Goal: Transaction & Acquisition: Book appointment/travel/reservation

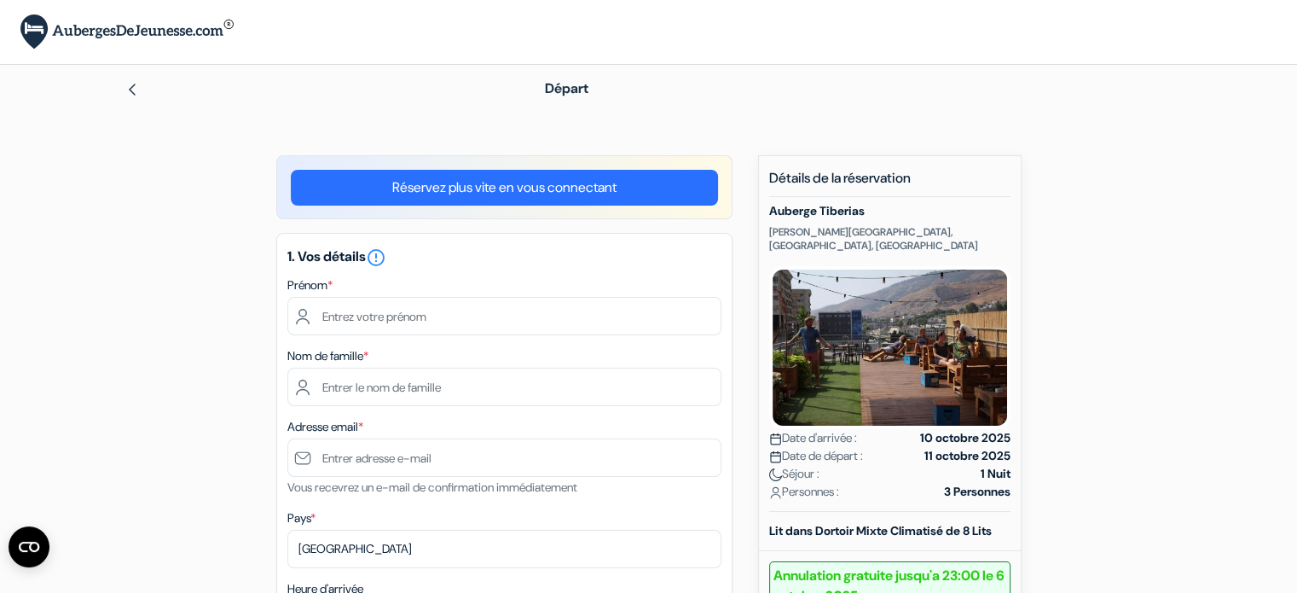
click at [457, 325] on input "text" at bounding box center [504, 316] width 434 height 38
type input "[PERSON_NAME]"
type input "Cerclé"
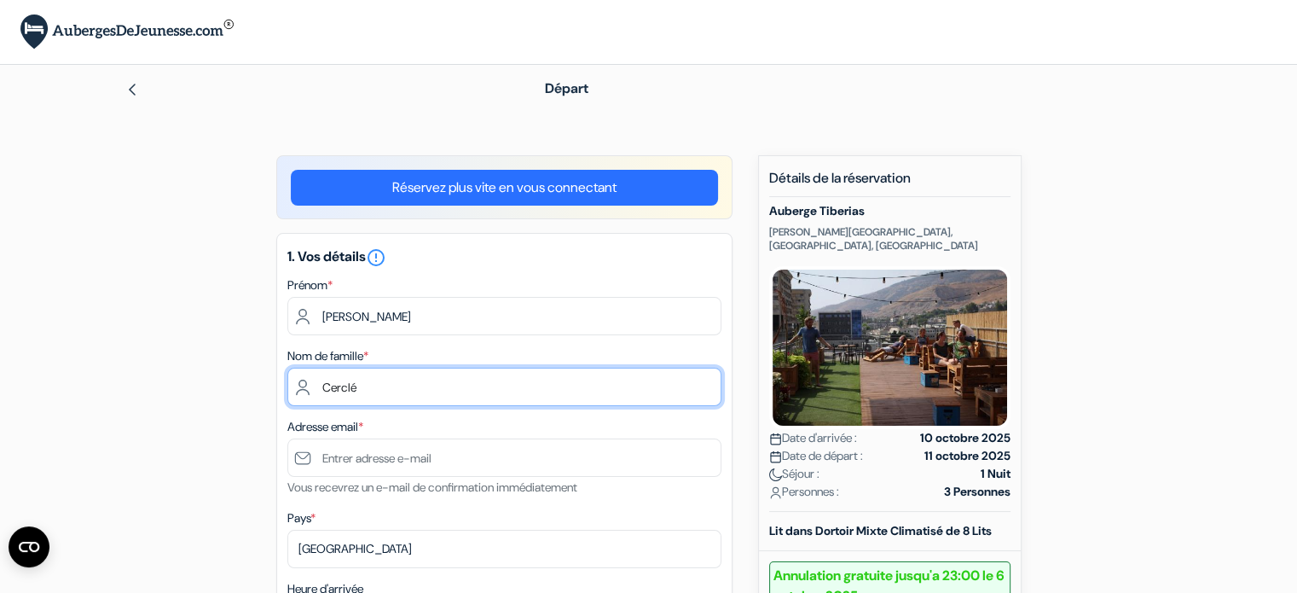
type input "[EMAIL_ADDRESS][DOMAIN_NAME]"
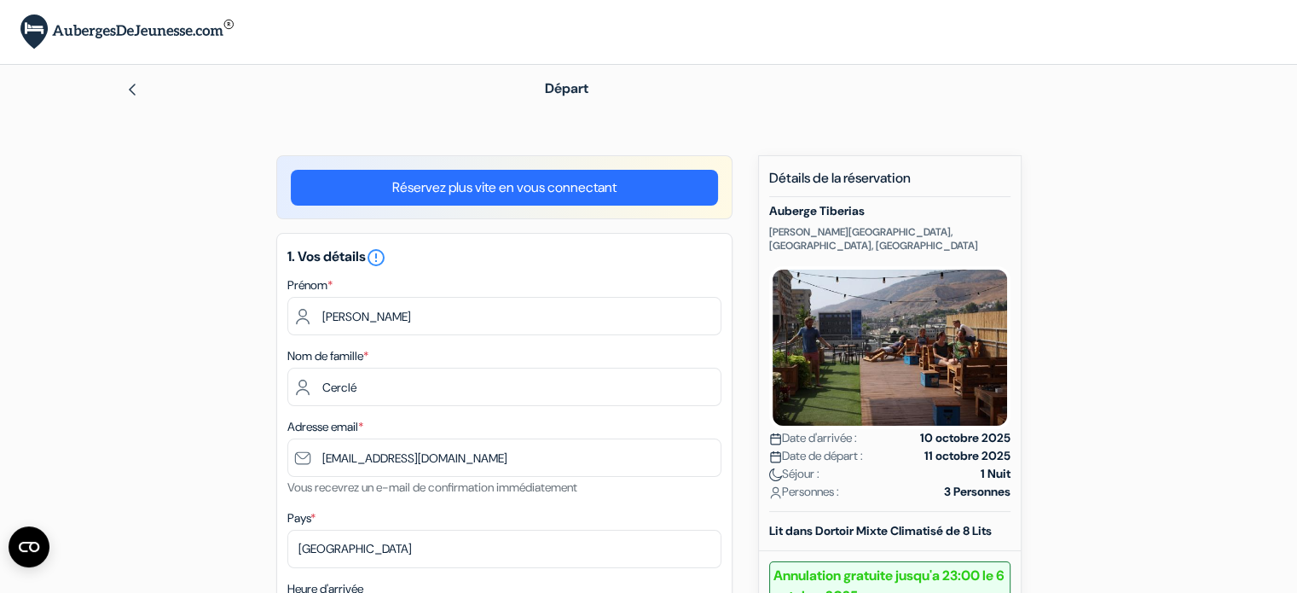
type input "0607432942"
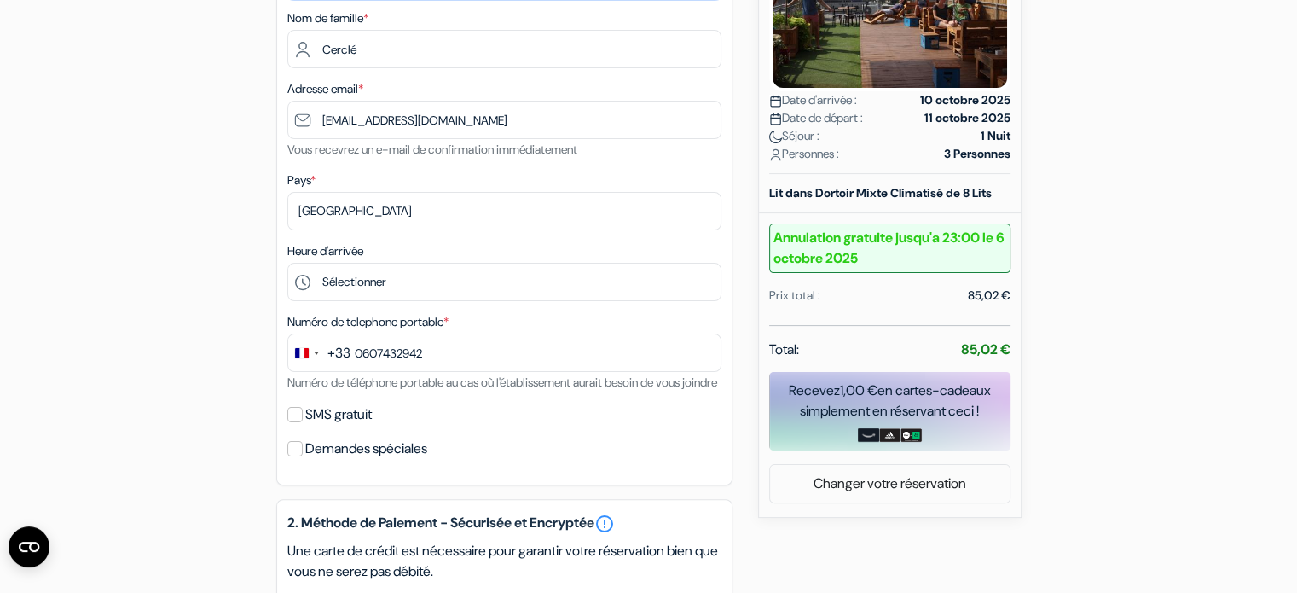
scroll to position [341, 0]
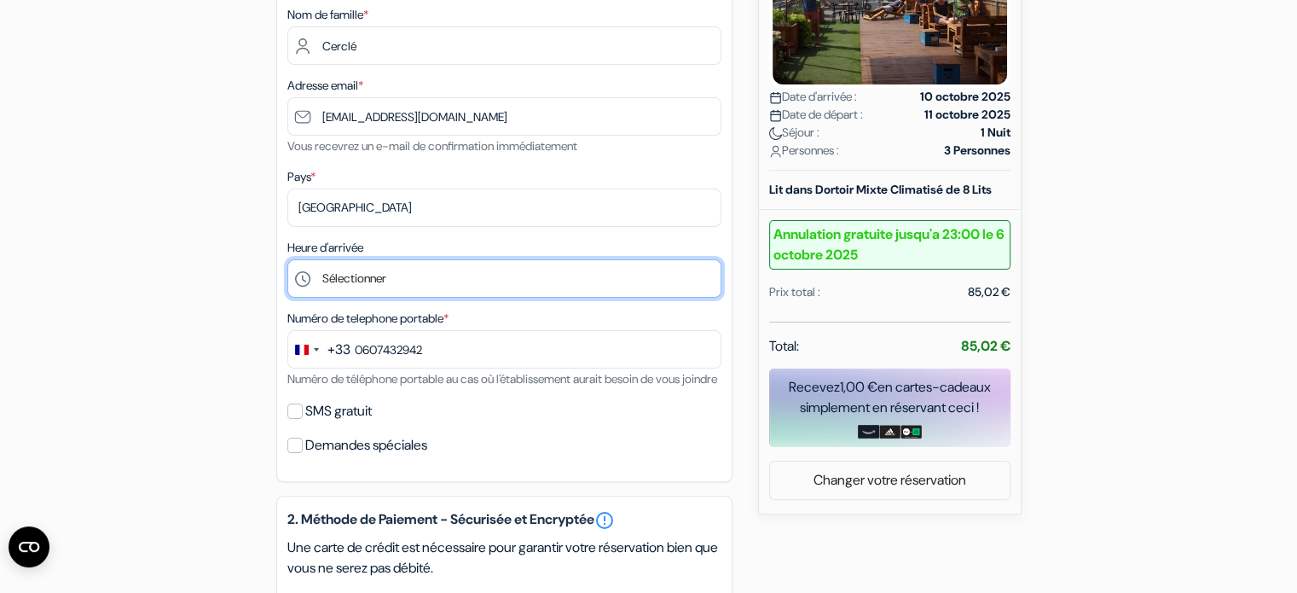
click at [425, 279] on select "Sélectionner 14:00 15:00 16:00 17:00 18:00 19:00 20:00 21:00 22:00" at bounding box center [504, 278] width 434 height 38
select select "18"
click at [287, 260] on select "Sélectionner 14:00 15:00 16:00 17:00 18:00 19:00 20:00 21:00 22:00" at bounding box center [504, 278] width 434 height 38
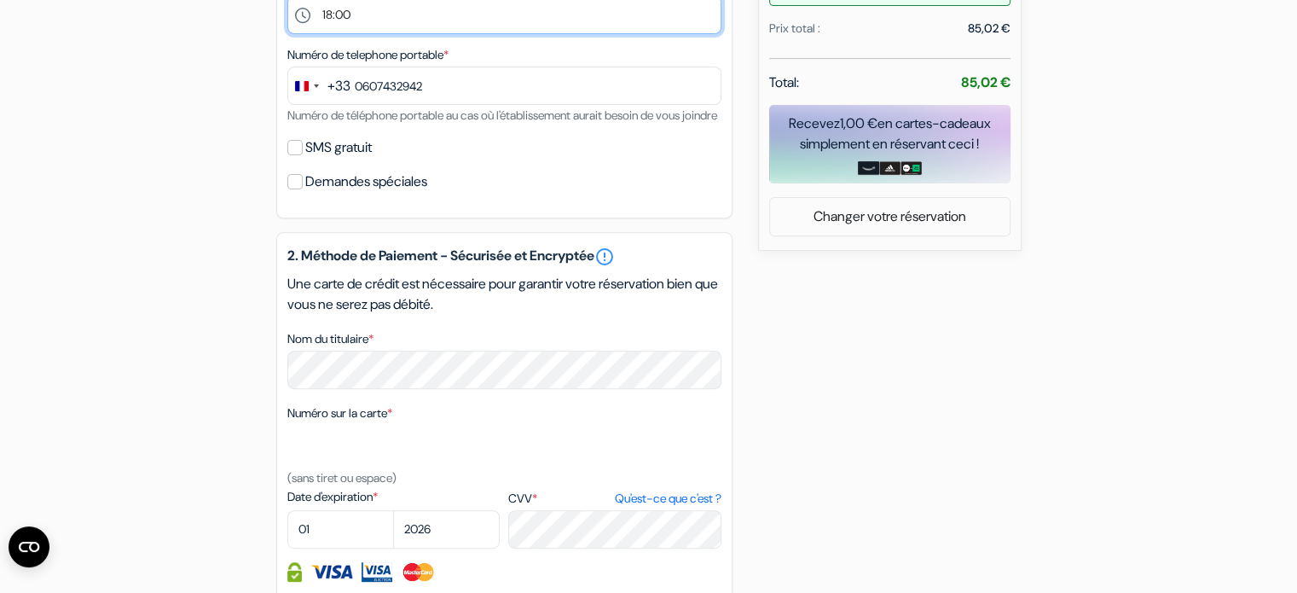
scroll to position [625, 0]
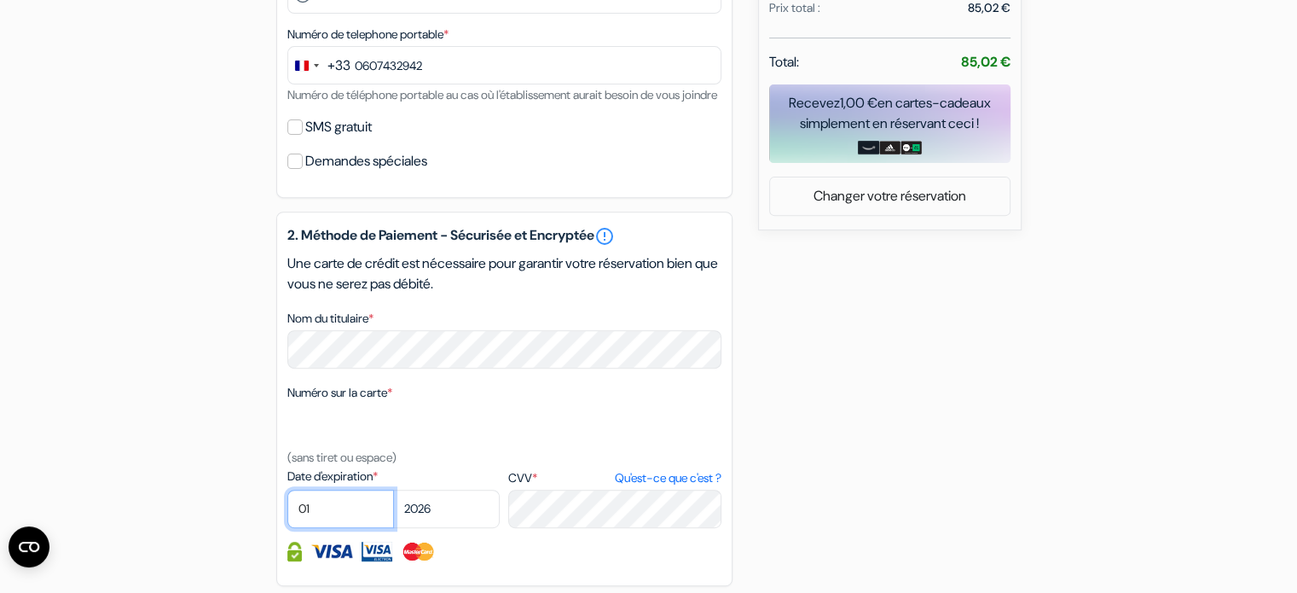
select select "06"
select select "2028"
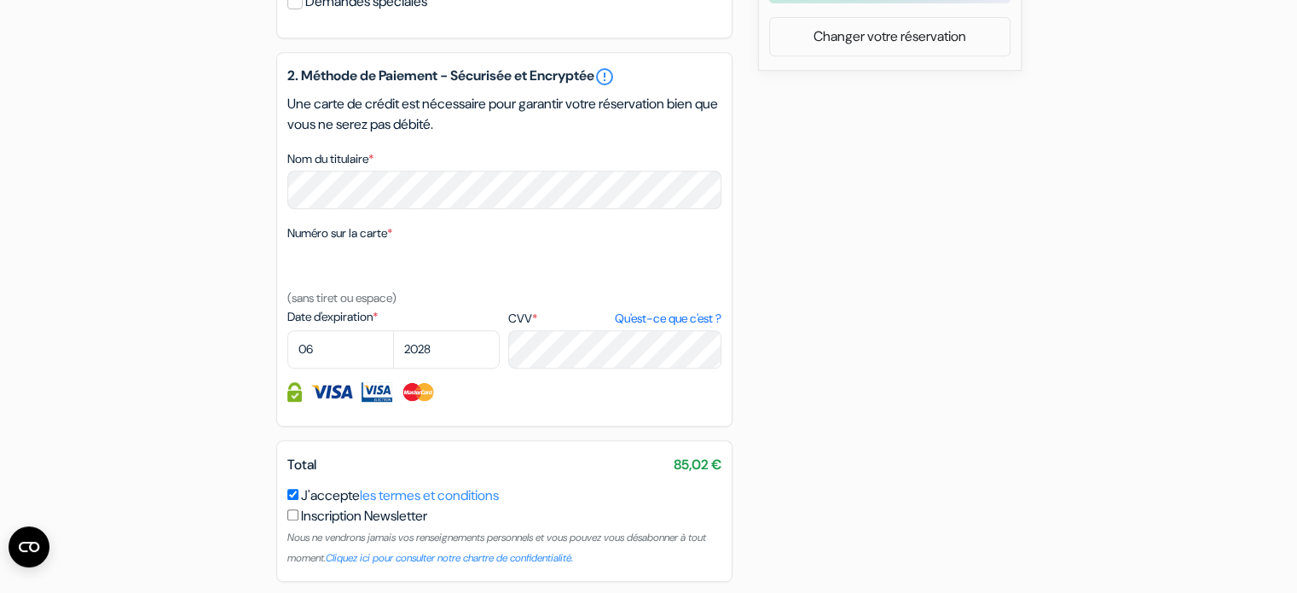
scroll to position [796, 0]
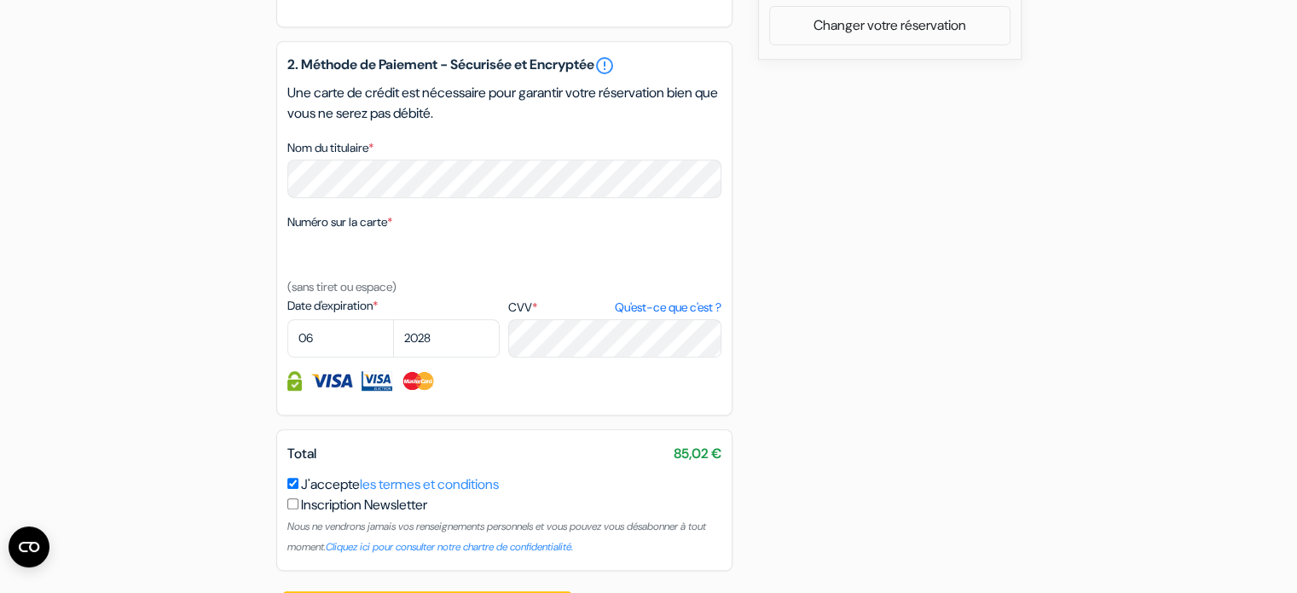
click at [1033, 218] on div "add_box Auberge Tiberias [PERSON_NAME][GEOGRAPHIC_DATA], [GEOGRAPHIC_DATA], [GE…" at bounding box center [649, 1] width 1126 height 1285
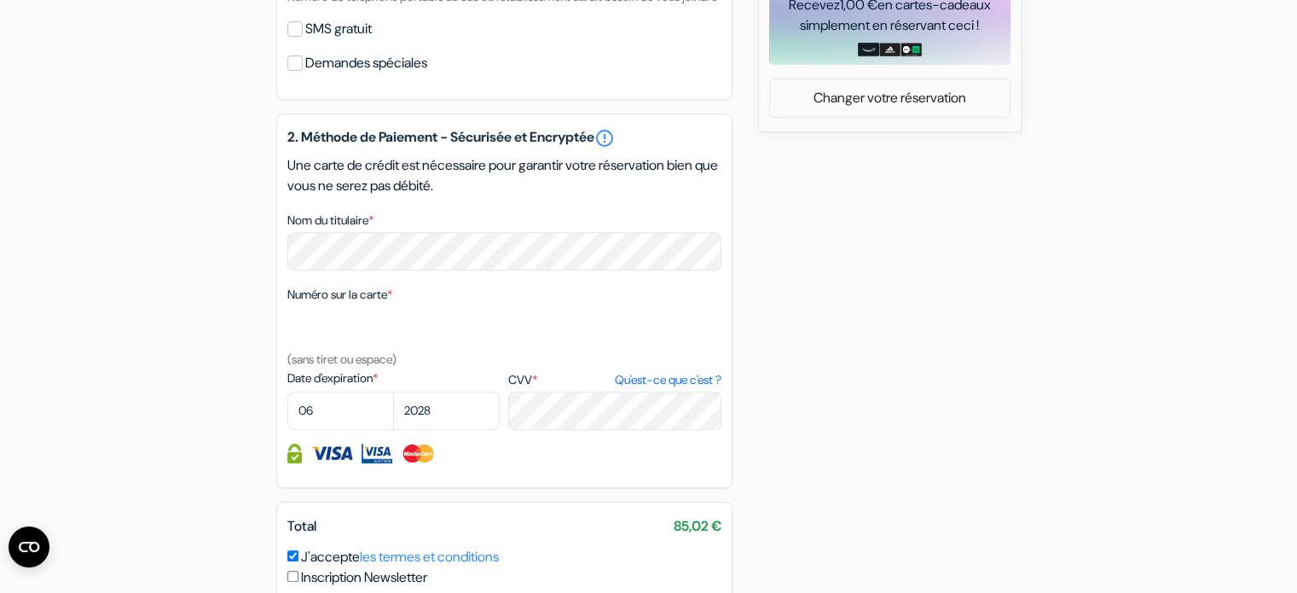
scroll to position [868, 0]
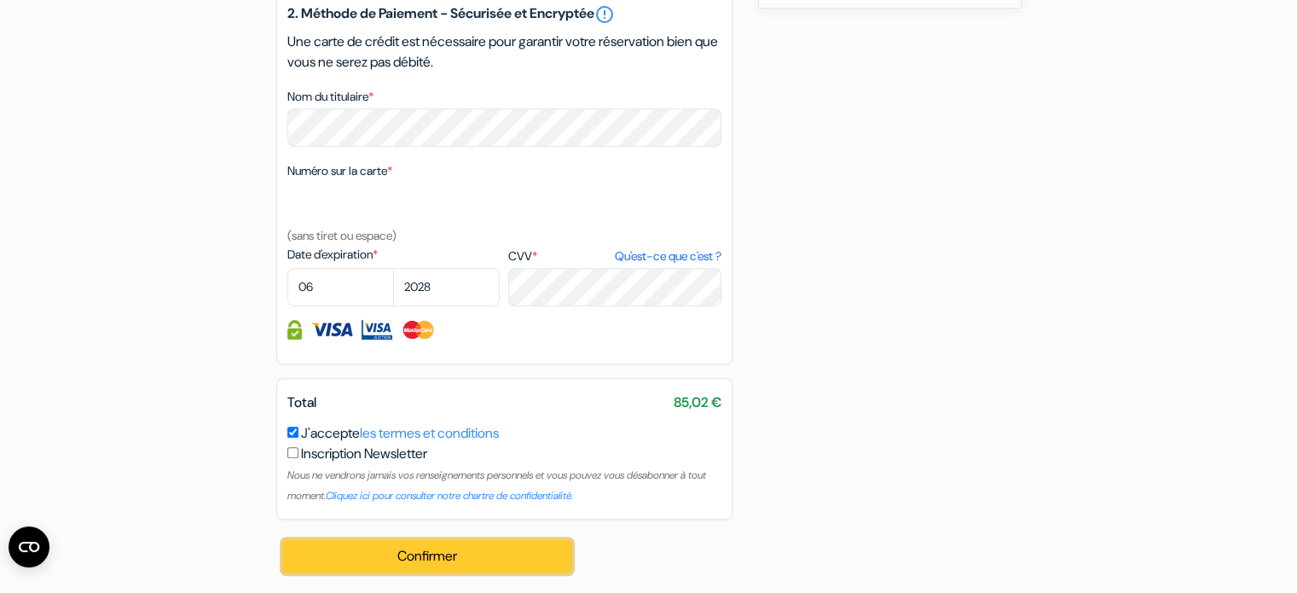
click at [479, 557] on button "Confirmer Loading..." at bounding box center [427, 556] width 289 height 32
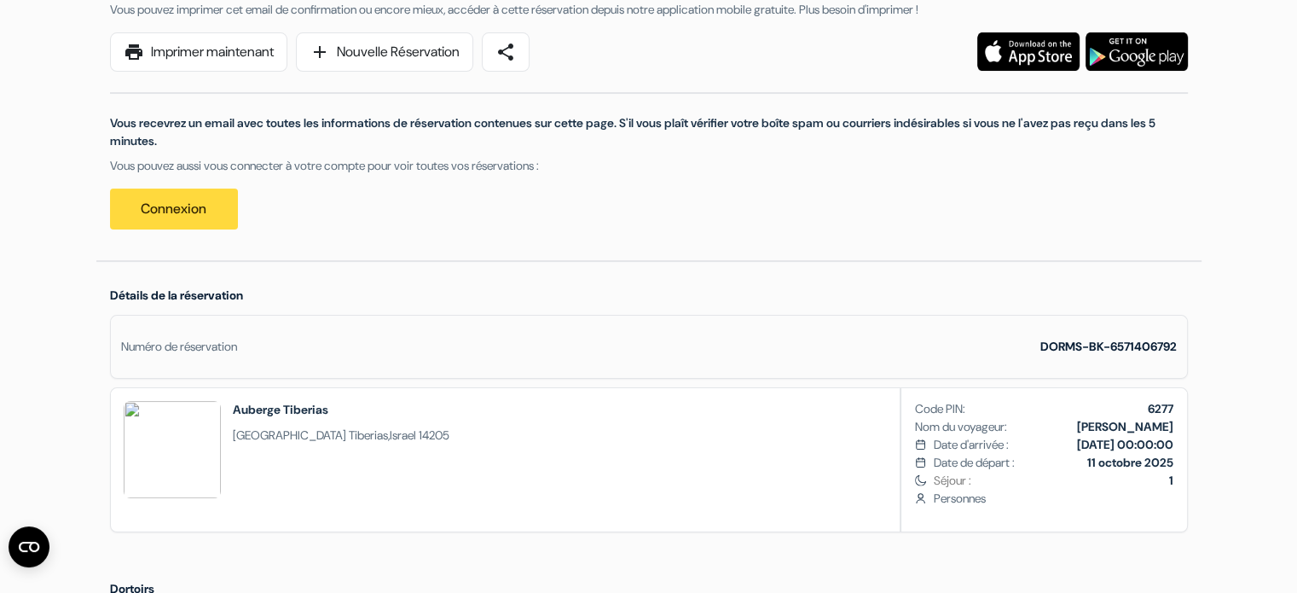
scroll to position [227, 0]
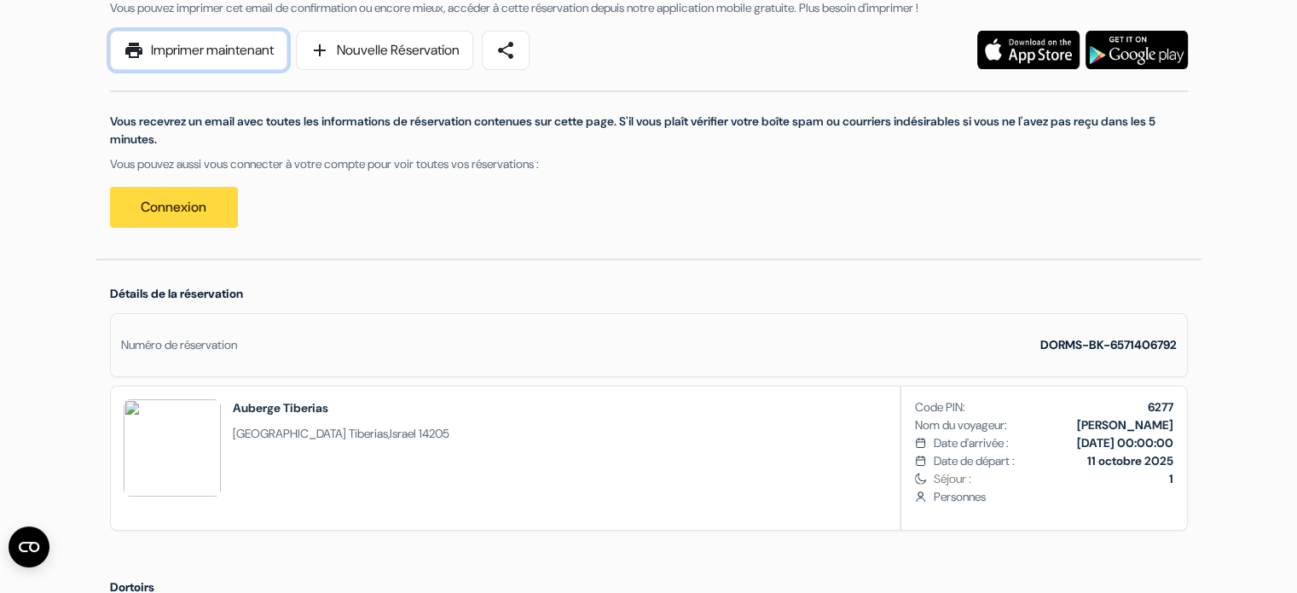
drag, startPoint x: 235, startPoint y: 49, endPoint x: 720, endPoint y: 404, distance: 600.6
click at [235, 49] on link "print Imprimer maintenant" at bounding box center [198, 50] width 177 height 39
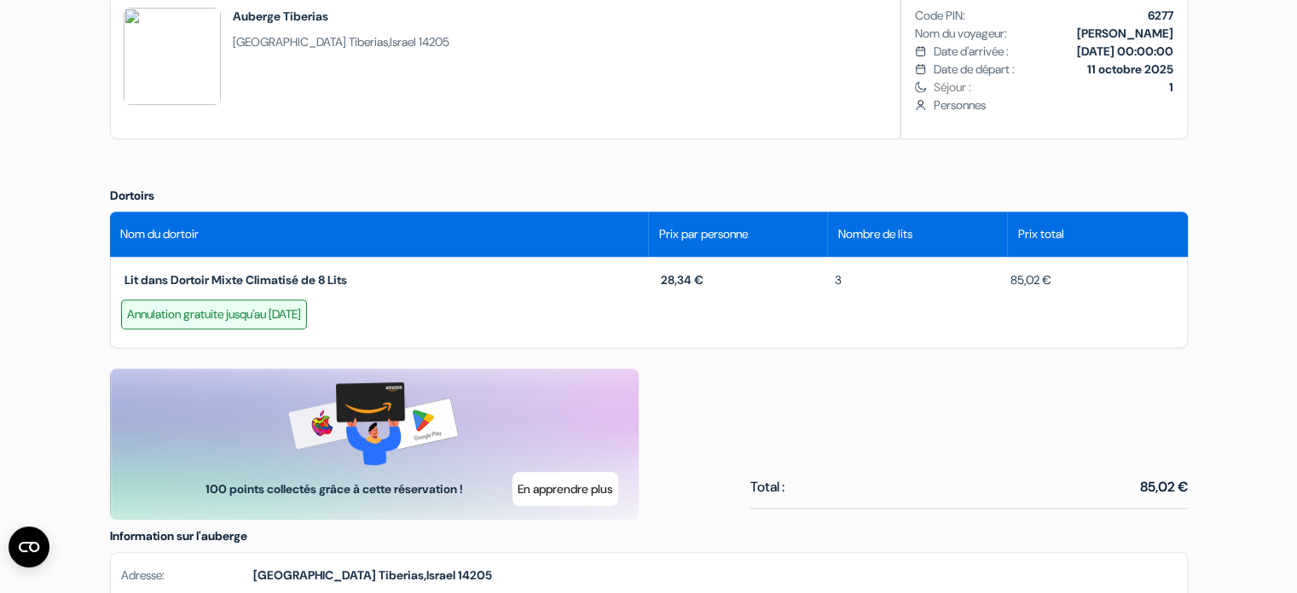
scroll to position [625, 0]
